Goal: Task Accomplishment & Management: Complete application form

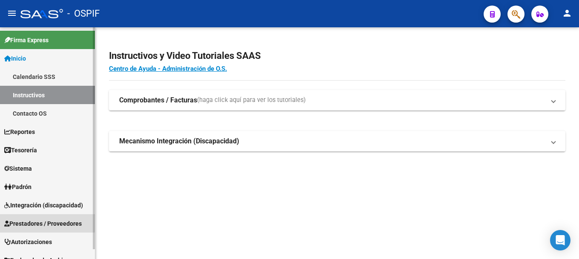
click at [44, 220] on span "Prestadores / Proveedores" at bounding box center [43, 222] width 78 height 9
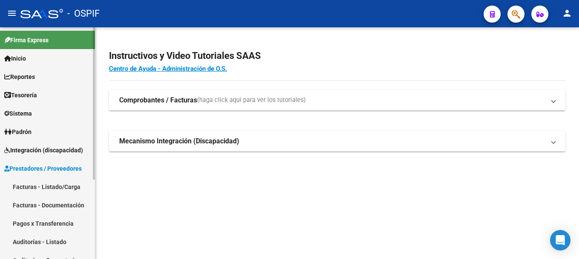
click at [43, 184] on link "Facturas - Listado/Carga" at bounding box center [47, 186] width 95 height 18
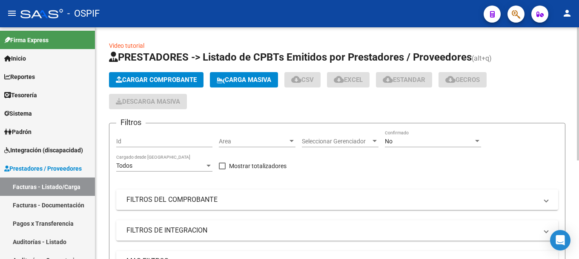
click at [180, 78] on span "Cargar Comprobante" at bounding box center [156, 80] width 81 height 8
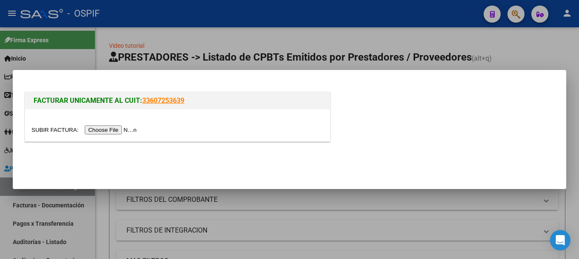
click at [122, 129] on input "file" at bounding box center [86, 129] width 108 height 9
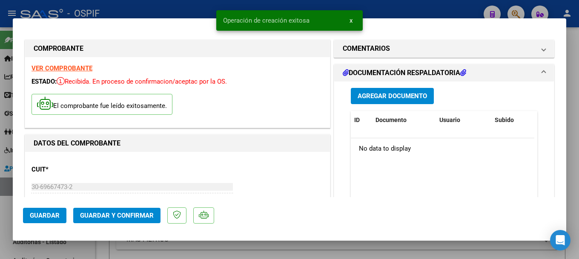
click at [63, 66] on strong "VER COMPROBANTE" at bounding box center [62, 68] width 61 height 8
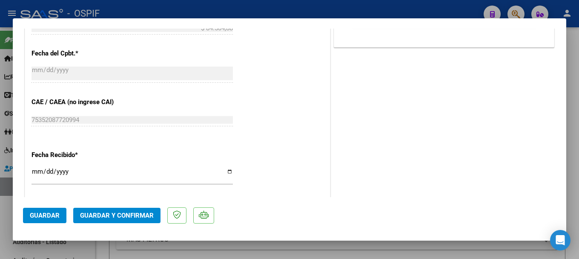
scroll to position [426, 0]
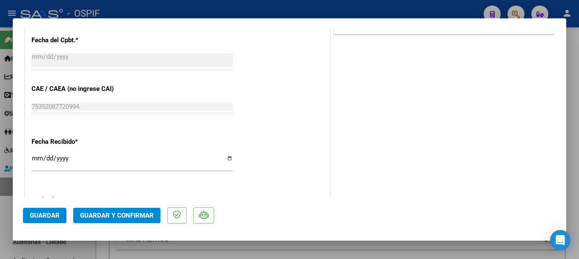
click at [225, 159] on input "[DATE]" at bounding box center [132, 162] width 201 height 14
type input "[DATE]"
click at [82, 214] on span "Guardar y Confirmar" at bounding box center [117, 215] width 74 height 8
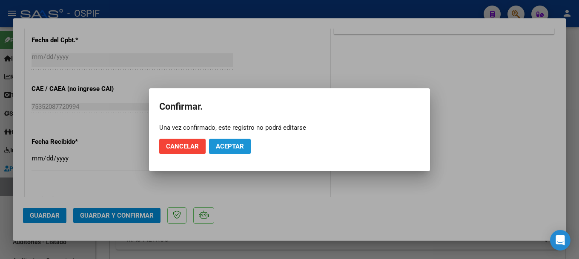
click at [238, 142] on span "Aceptar" at bounding box center [230, 146] width 28 height 8
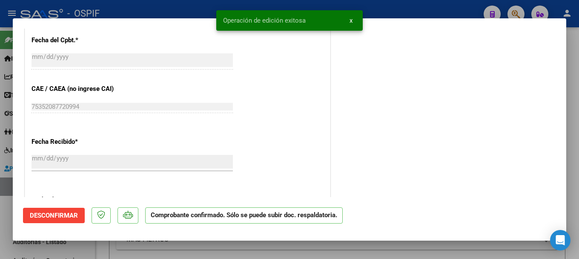
click at [153, 8] on div at bounding box center [289, 129] width 579 height 259
type input "$ 0,00"
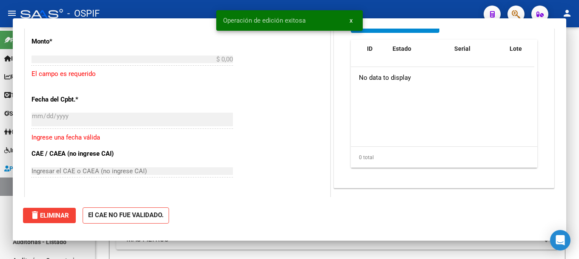
scroll to position [0, 0]
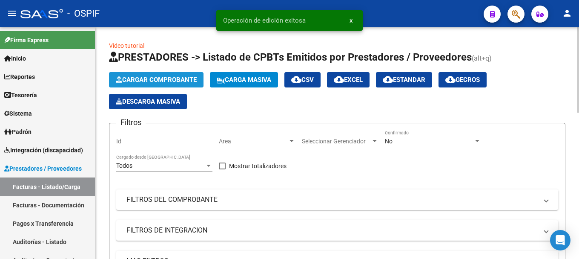
click at [149, 80] on span "Cargar Comprobante" at bounding box center [156, 80] width 81 height 8
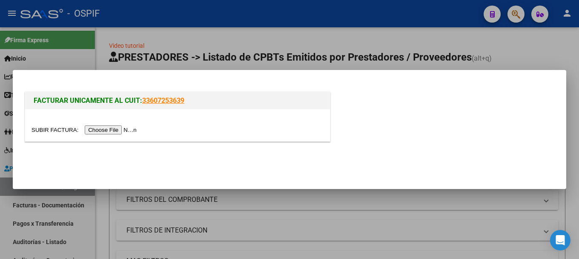
click at [110, 131] on input "file" at bounding box center [86, 129] width 108 height 9
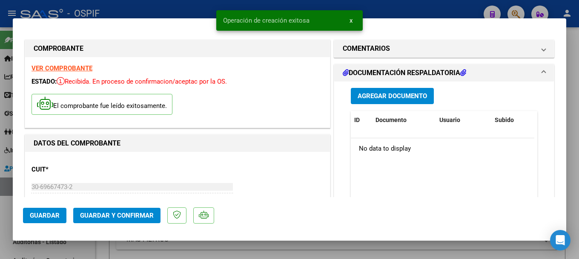
click at [68, 68] on strong "VER COMPROBANTE" at bounding box center [62, 68] width 61 height 8
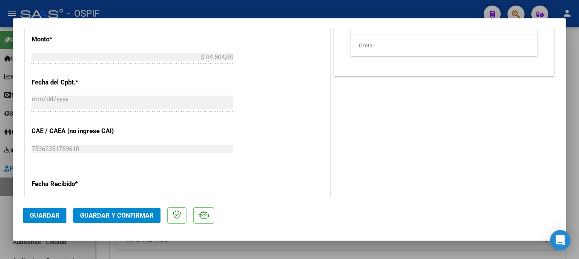
scroll to position [426, 0]
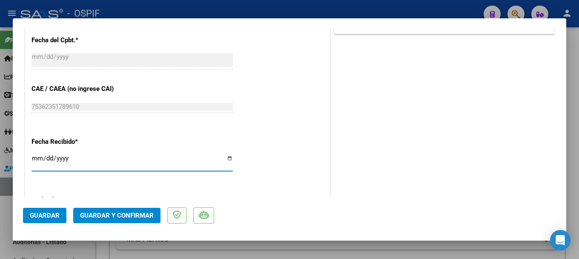
click at [224, 160] on input "[DATE]" at bounding box center [132, 162] width 201 height 14
type input "[DATE]"
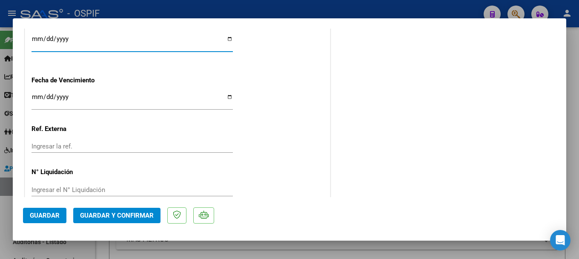
scroll to position [554, 0]
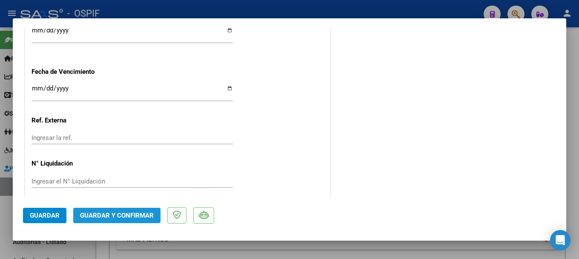
click at [92, 215] on span "Guardar y Confirmar" at bounding box center [117, 215] width 74 height 8
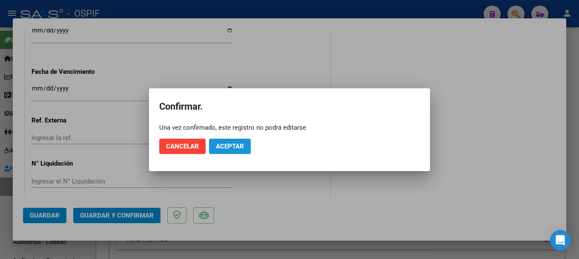
click at [224, 147] on span "Aceptar" at bounding box center [230, 146] width 28 height 8
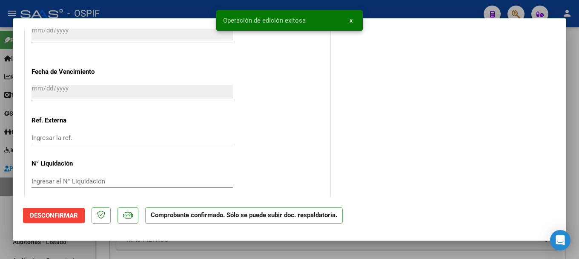
click at [182, 8] on div at bounding box center [289, 129] width 579 height 259
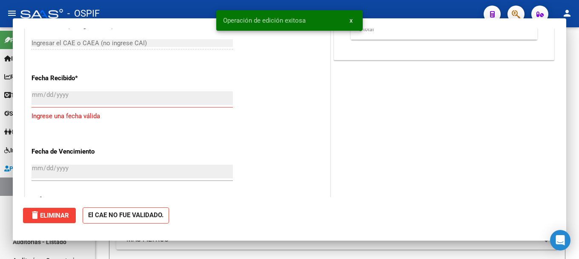
scroll to position [0, 0]
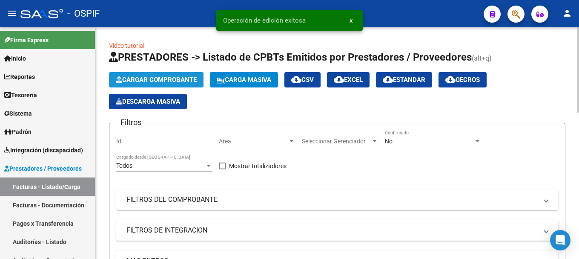
click at [157, 80] on span "Cargar Comprobante" at bounding box center [156, 80] width 81 height 8
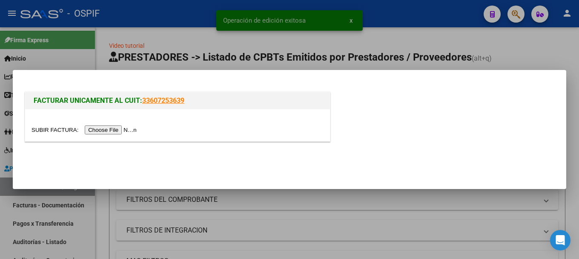
click at [111, 129] on input "file" at bounding box center [86, 129] width 108 height 9
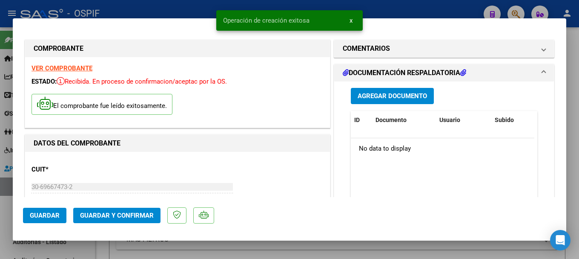
click at [77, 68] on strong "VER COMPROBANTE" at bounding box center [62, 68] width 61 height 8
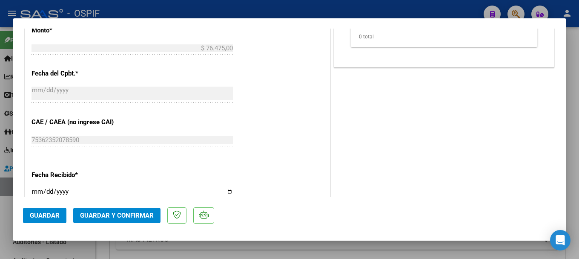
scroll to position [426, 0]
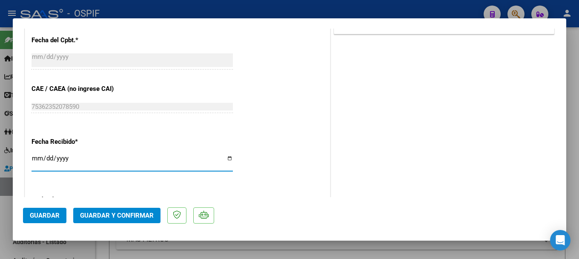
click at [226, 159] on input "[DATE]" at bounding box center [132, 162] width 201 height 14
type input "[DATE]"
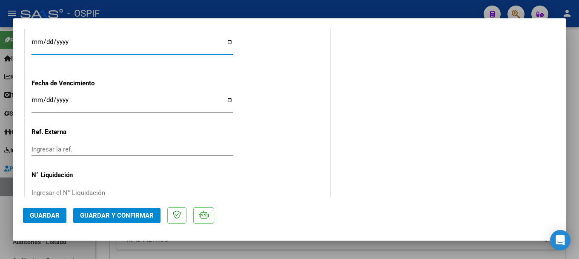
scroll to position [561, 0]
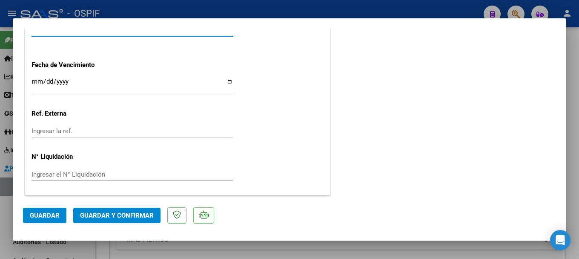
click at [95, 215] on span "Guardar y Confirmar" at bounding box center [117, 215] width 74 height 8
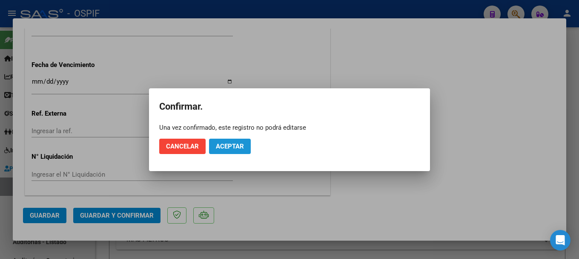
click at [224, 143] on span "Aceptar" at bounding box center [230, 146] width 28 height 8
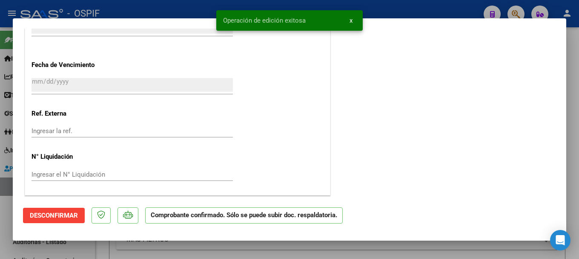
click at [151, 11] on div at bounding box center [289, 129] width 579 height 259
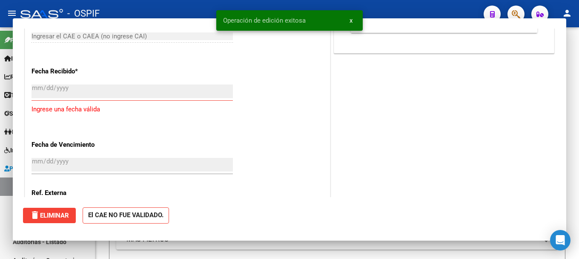
scroll to position [0, 0]
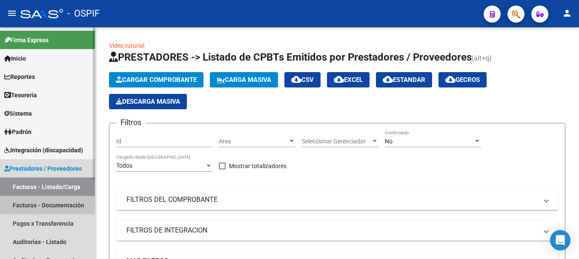
click at [45, 204] on link "Facturas - Documentación" at bounding box center [47, 204] width 95 height 18
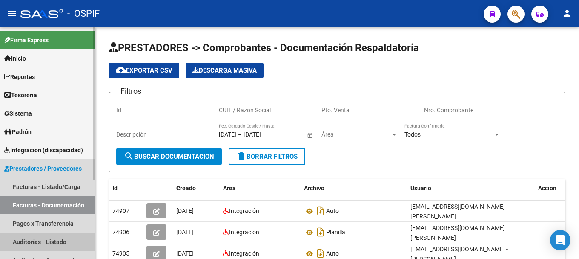
click at [25, 238] on link "Auditorías - Listado" at bounding box center [47, 241] width 95 height 18
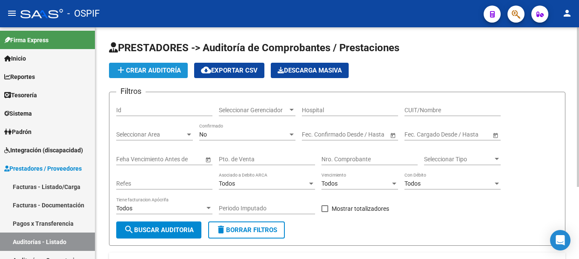
click at [161, 70] on span "add Crear Auditoría" at bounding box center [148, 70] width 65 height 8
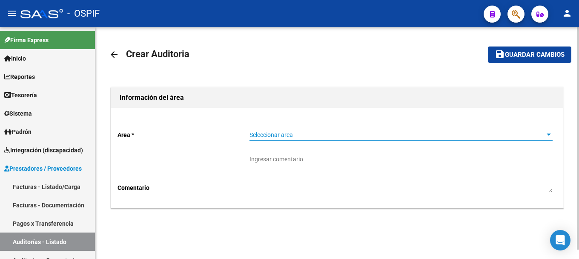
click at [550, 135] on div at bounding box center [549, 134] width 4 height 2
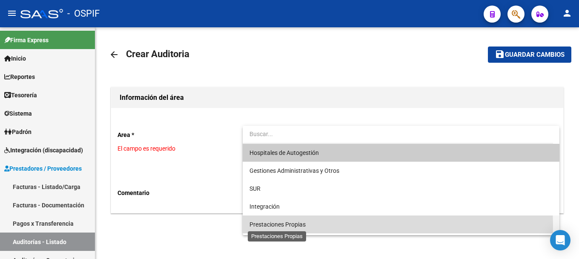
drag, startPoint x: 293, startPoint y: 224, endPoint x: 311, endPoint y: 214, distance: 21.6
click at [293, 224] on span "Prestaciones Propias" at bounding box center [278, 224] width 56 height 7
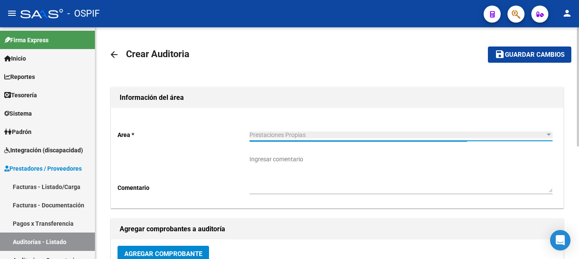
drag, startPoint x: 336, startPoint y: 186, endPoint x: 344, endPoint y: 162, distance: 25.3
click at [336, 186] on textarea "Ingresar comentario" at bounding box center [401, 173] width 303 height 37
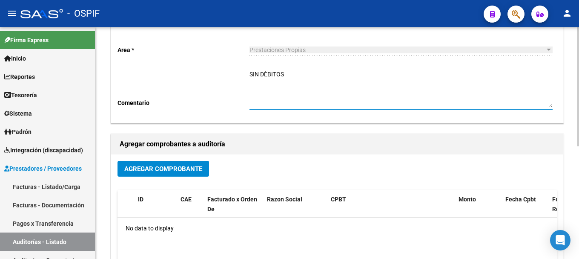
scroll to position [85, 0]
type textarea "SIN DÈBITOS"
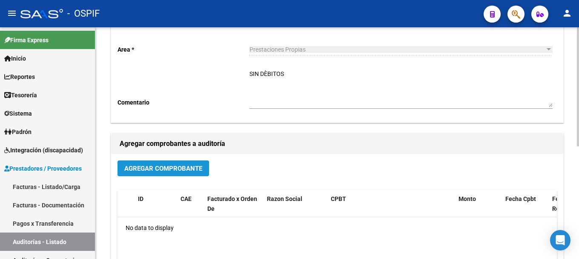
click at [177, 167] on span "Agregar Comprobante" at bounding box center [163, 168] width 78 height 8
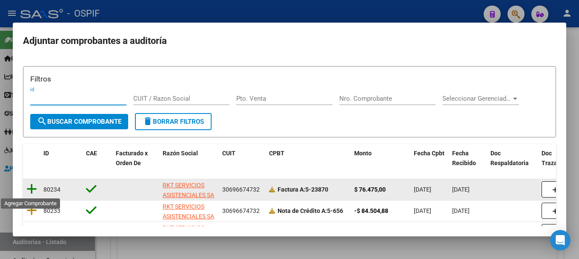
click at [33, 188] on icon at bounding box center [31, 189] width 11 height 12
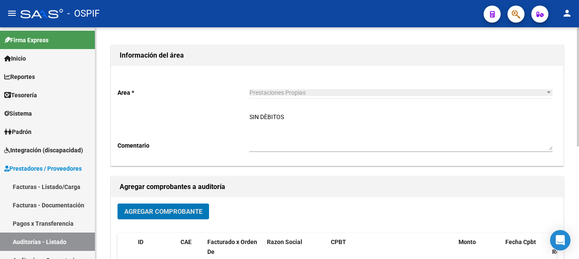
scroll to position [0, 0]
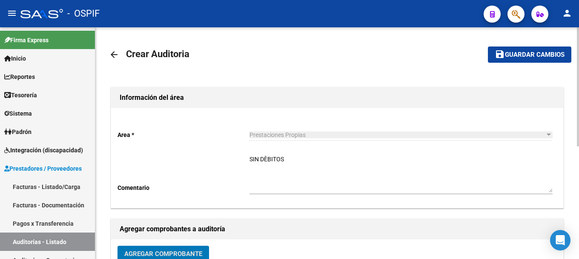
click at [517, 55] on span "Guardar cambios" at bounding box center [535, 55] width 60 height 8
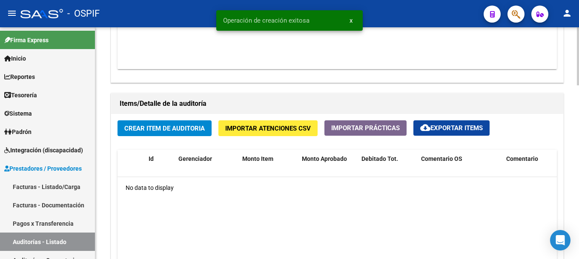
scroll to position [554, 0]
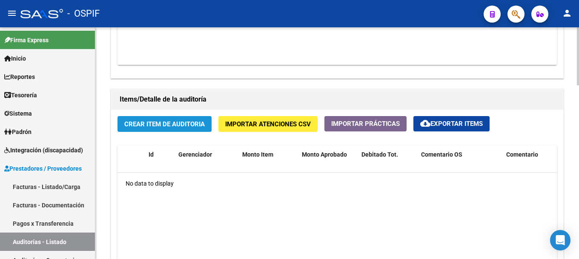
click at [195, 121] on span "Crear Item de Auditoria" at bounding box center [164, 124] width 80 height 8
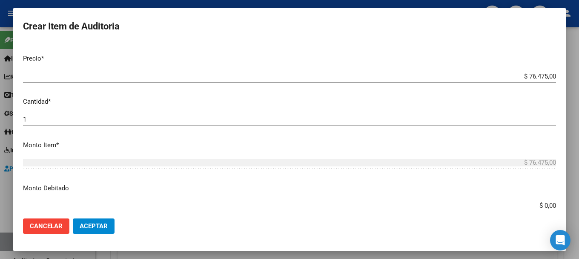
scroll to position [341, 0]
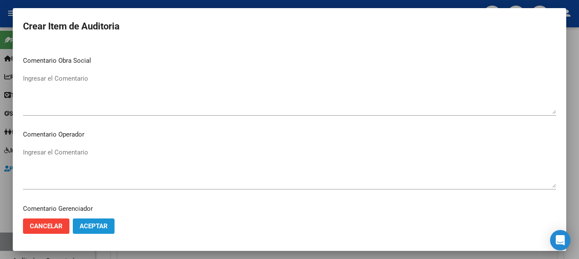
click at [97, 226] on span "Aceptar" at bounding box center [94, 226] width 28 height 8
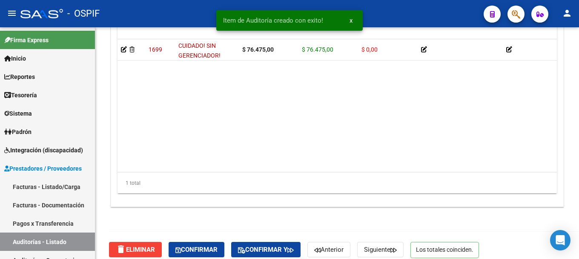
scroll to position [719, 0]
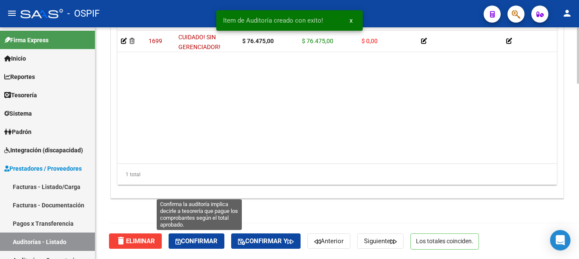
click at [187, 241] on span "Confirmar" at bounding box center [196, 241] width 42 height 8
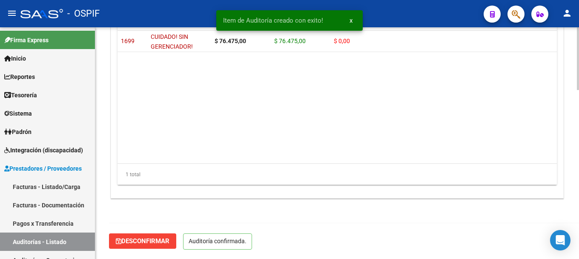
scroll to position [622, 0]
type input "202509"
drag, startPoint x: 156, startPoint y: 9, endPoint x: 346, endPoint y: 9, distance: 189.5
click at [157, 9] on div "- OSPIF" at bounding box center [248, 13] width 457 height 19
